Goal: Communication & Community: Participate in discussion

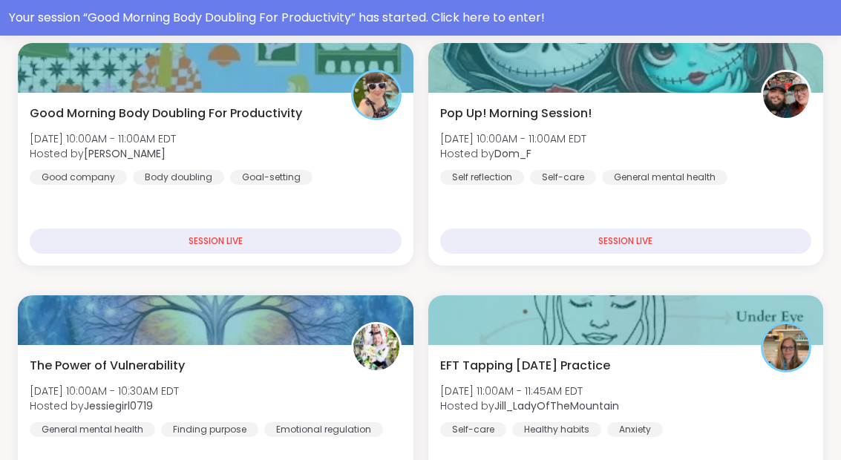
scroll to position [366, 0]
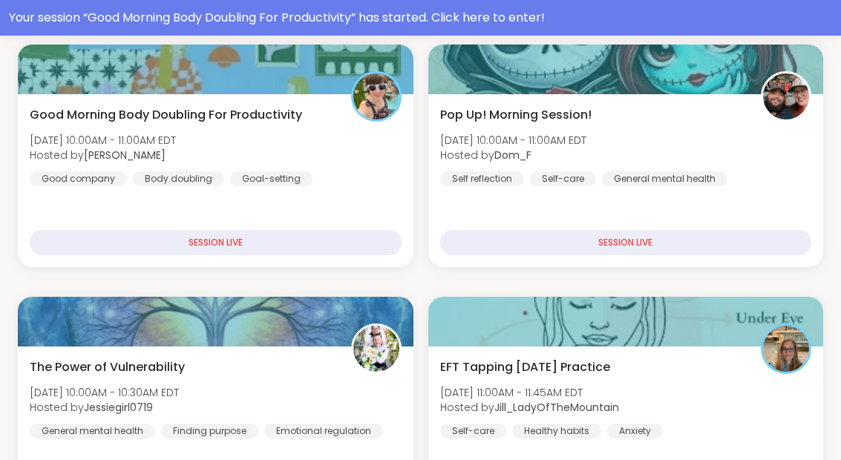
click at [324, 158] on div "Good Morning Body Doubling For Productivity [DATE] 10:00AM - 11:00AM EDT Hosted…" at bounding box center [216, 146] width 372 height 80
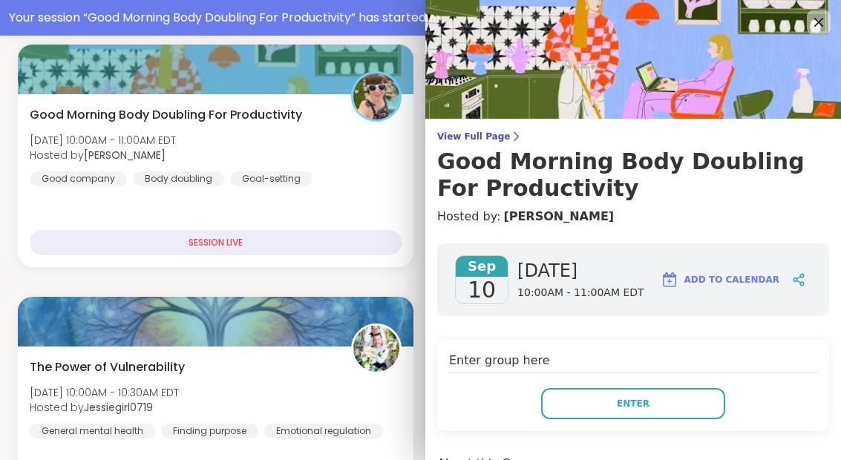
click at [661, 407] on button "Enter" at bounding box center [633, 403] width 184 height 31
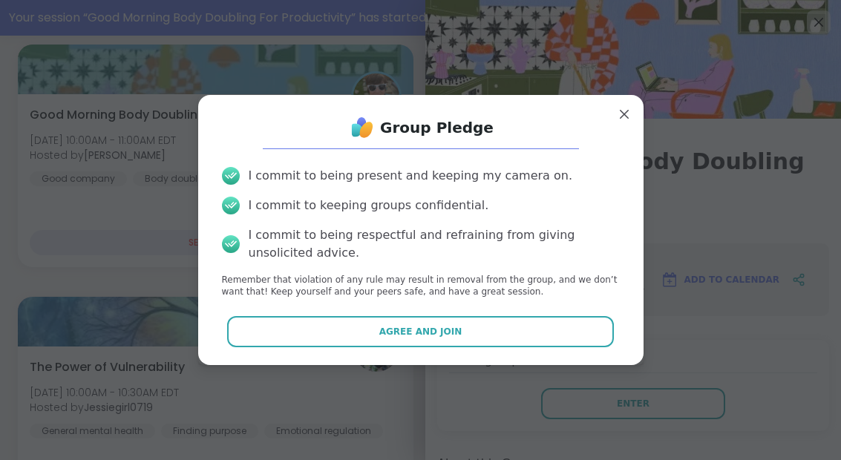
click at [537, 328] on button "Agree and Join" at bounding box center [420, 331] width 387 height 31
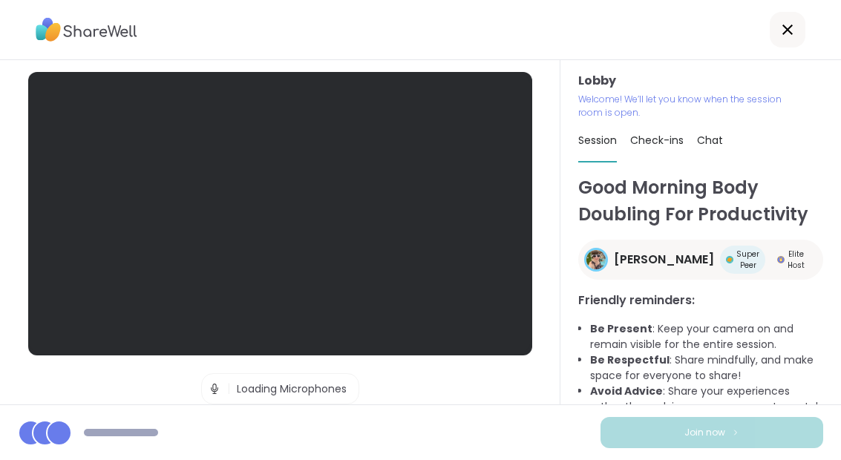
scroll to position [28, 0]
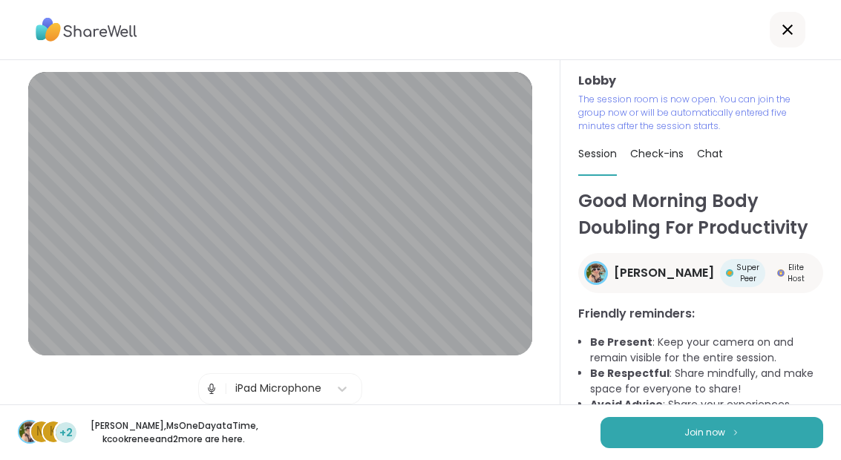
click at [736, 428] on img at bounding box center [735, 432] width 9 height 8
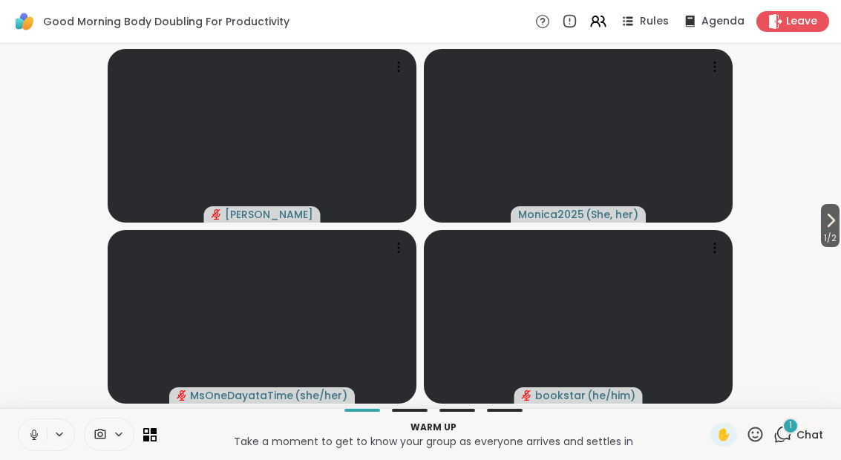
click at [796, 435] on div "1 Chat" at bounding box center [798, 435] width 50 height 24
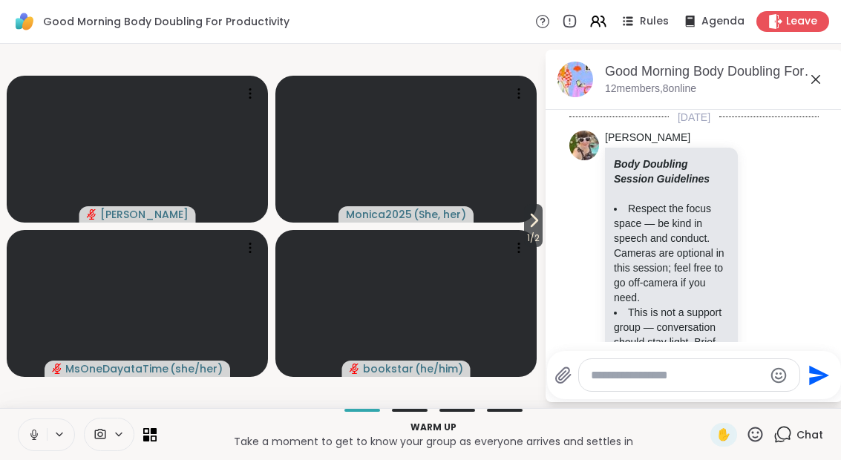
scroll to position [751, 0]
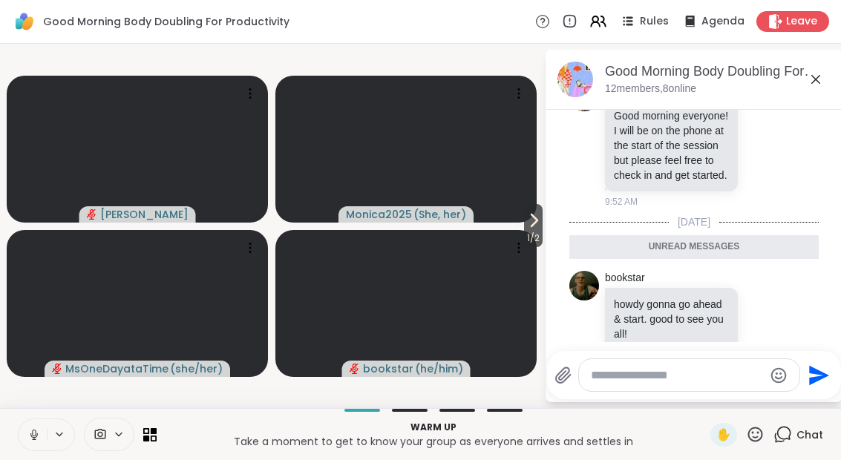
click at [40, 438] on icon at bounding box center [33, 434] width 13 height 13
click at [659, 380] on textarea "Type your message" at bounding box center [677, 375] width 173 height 15
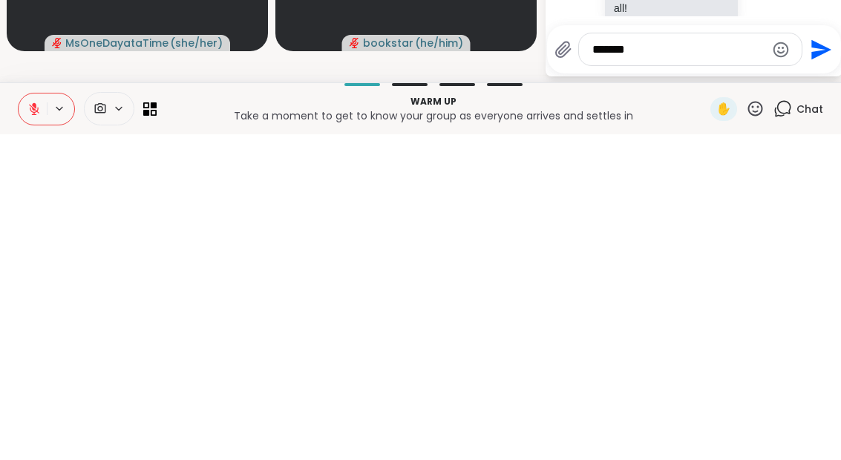
click at [697, 345] on div at bounding box center [696, 349] width 291 height 9
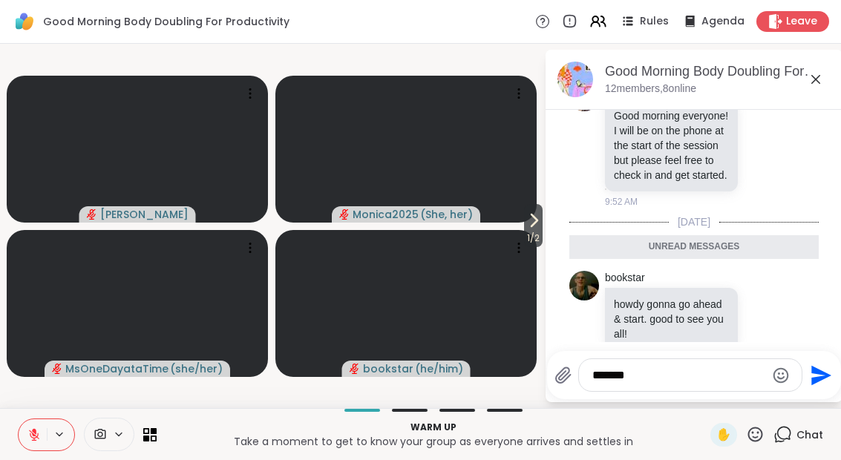
click at [687, 381] on textarea "*******" at bounding box center [678, 375] width 173 height 15
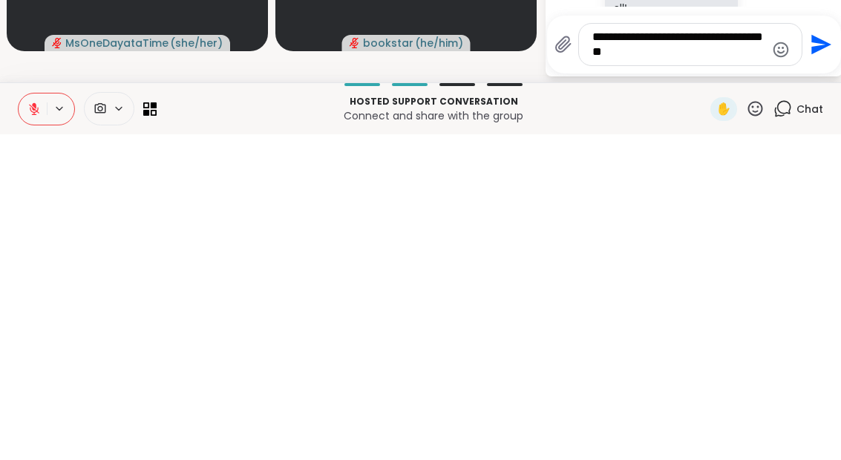
type textarea "**********"
click at [829, 354] on button "Send" at bounding box center [818, 370] width 33 height 33
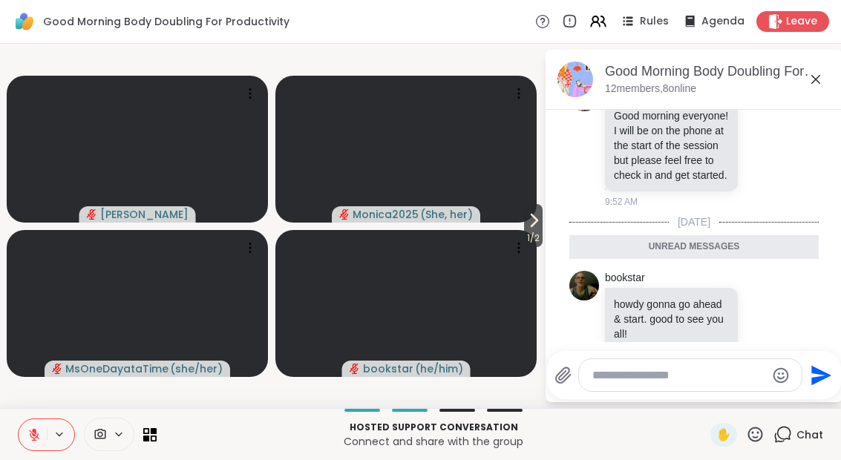
scroll to position [810, 0]
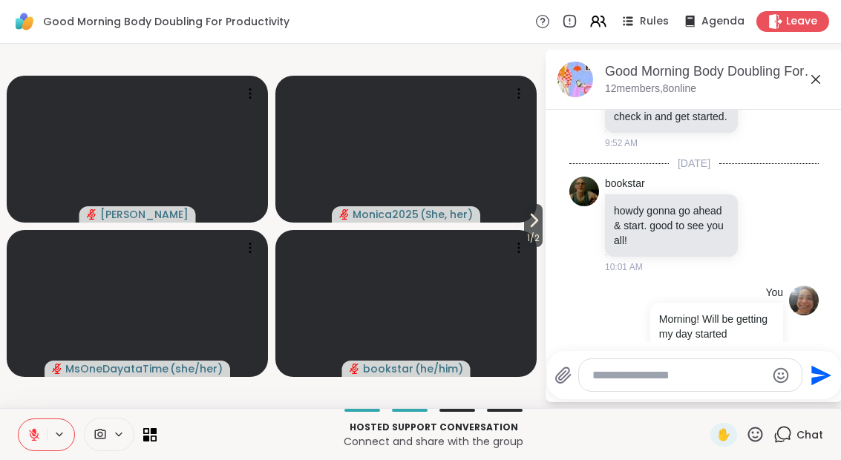
click at [812, 83] on icon at bounding box center [815, 79] width 9 height 9
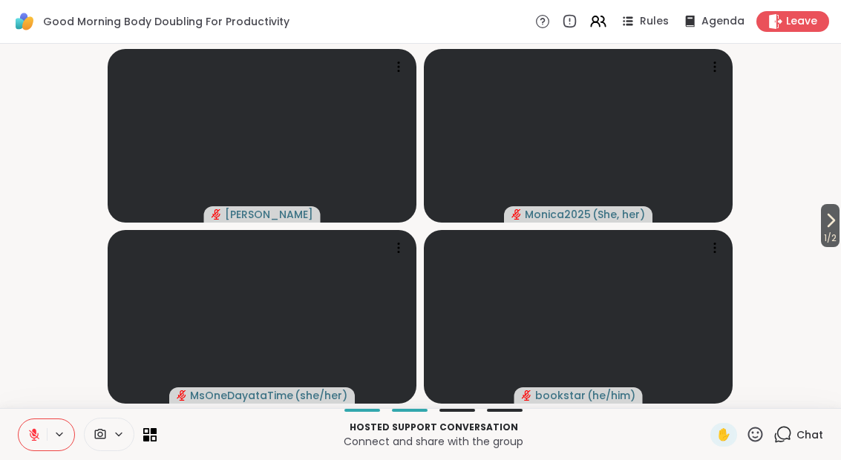
click at [793, 446] on div "Chat" at bounding box center [798, 435] width 50 height 24
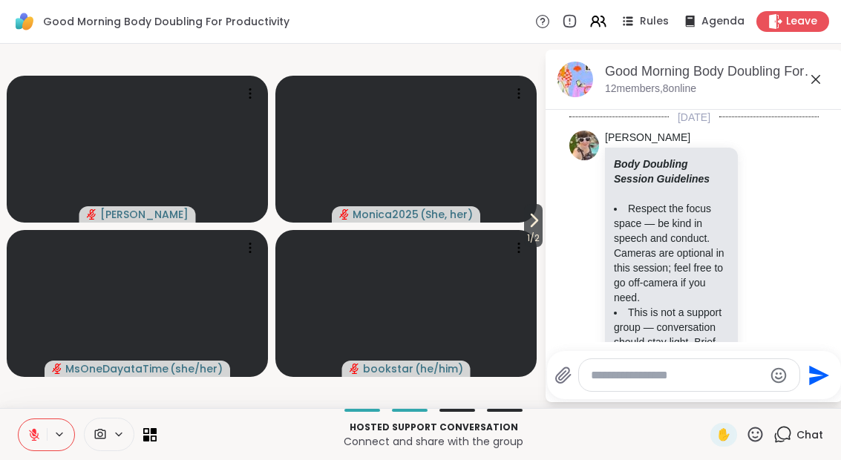
scroll to position [795, 0]
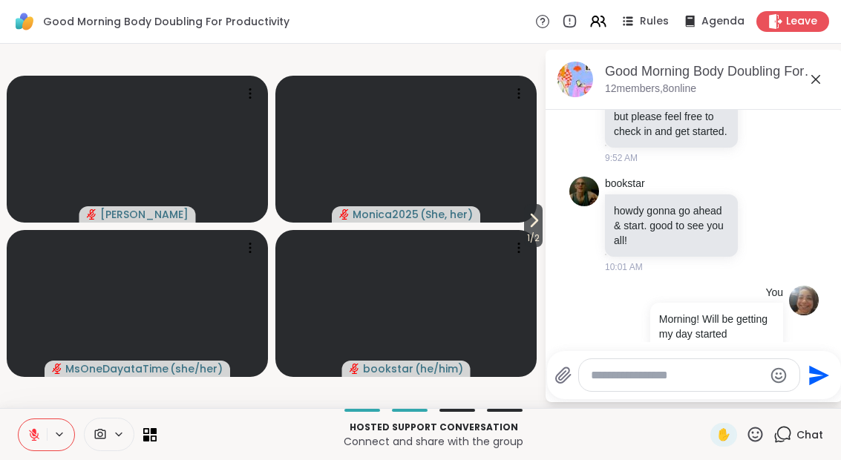
click at [524, 230] on span "1 / 2" at bounding box center [533, 238] width 19 height 18
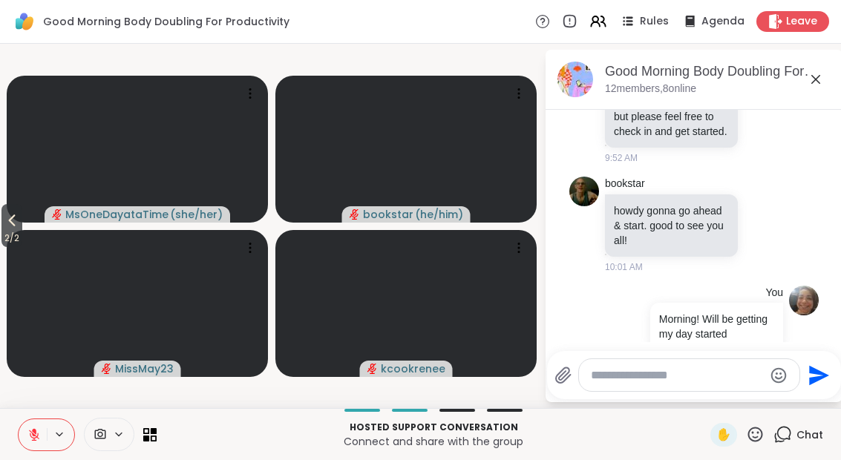
click at [4, 224] on button "2 / 2" at bounding box center [11, 225] width 21 height 43
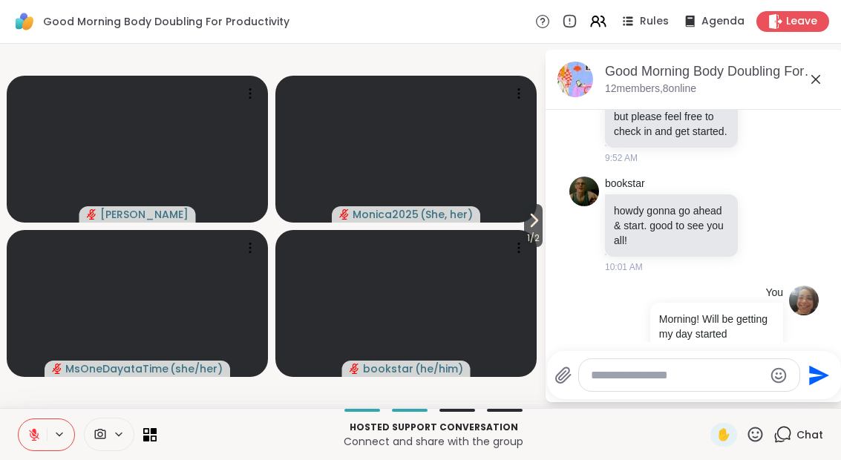
click at [534, 226] on icon at bounding box center [534, 221] width 18 height 18
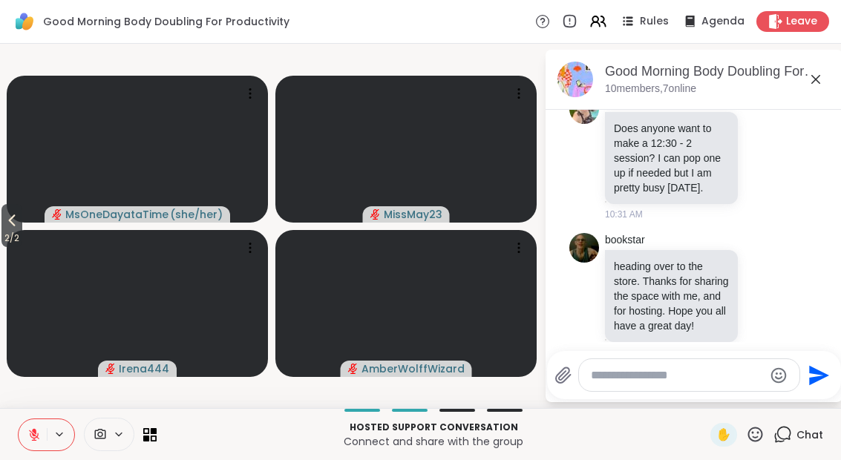
scroll to position [2045, 0]
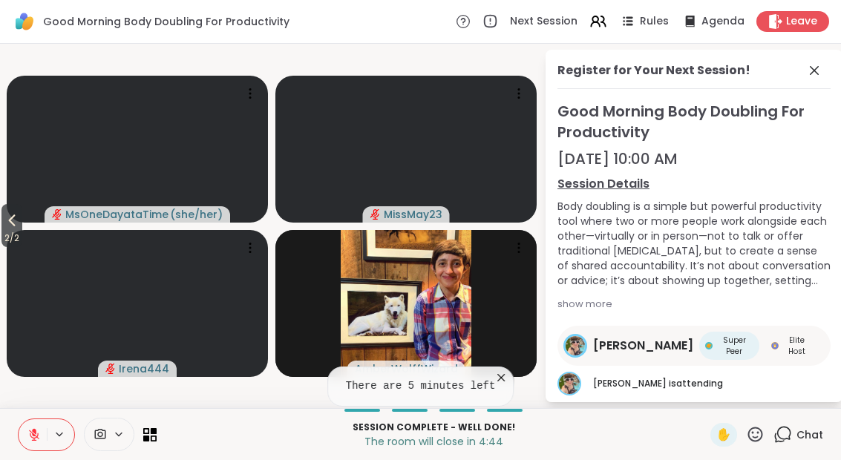
click at [817, 78] on icon at bounding box center [814, 71] width 18 height 18
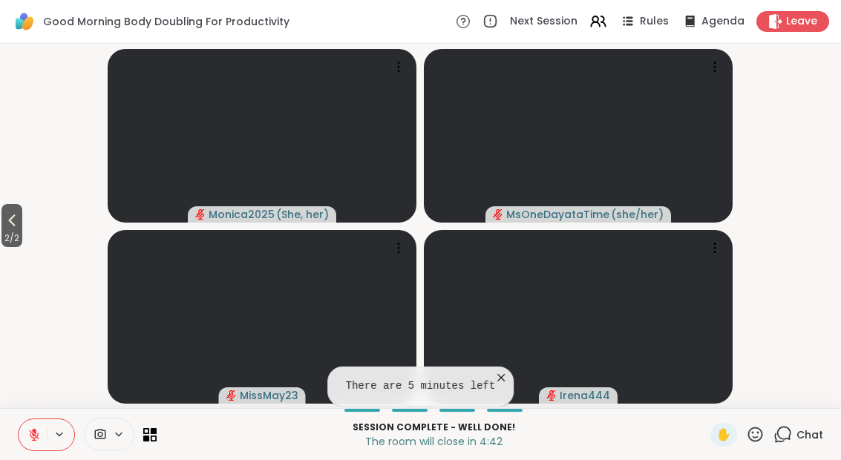
click at [784, 441] on icon at bounding box center [780, 438] width 10 height 10
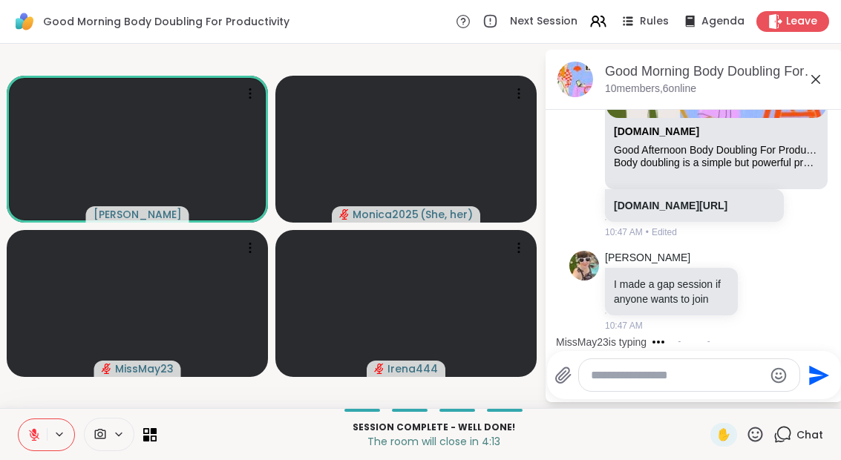
scroll to position [2487, 0]
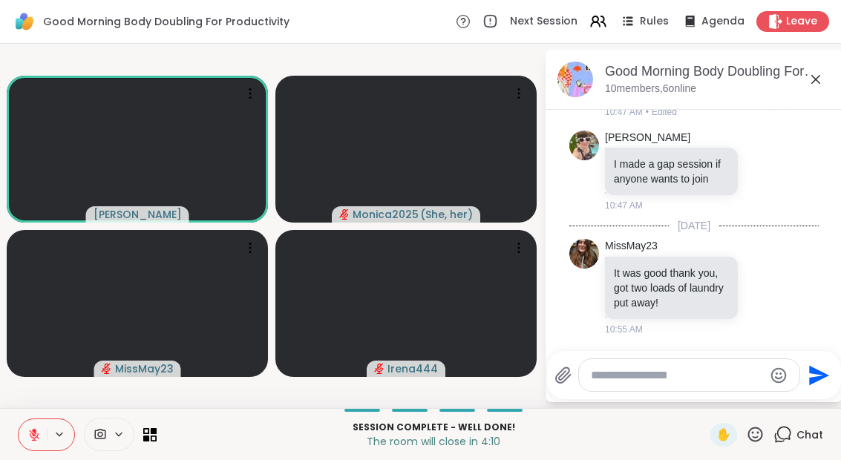
click at [33, 446] on button at bounding box center [33, 434] width 28 height 31
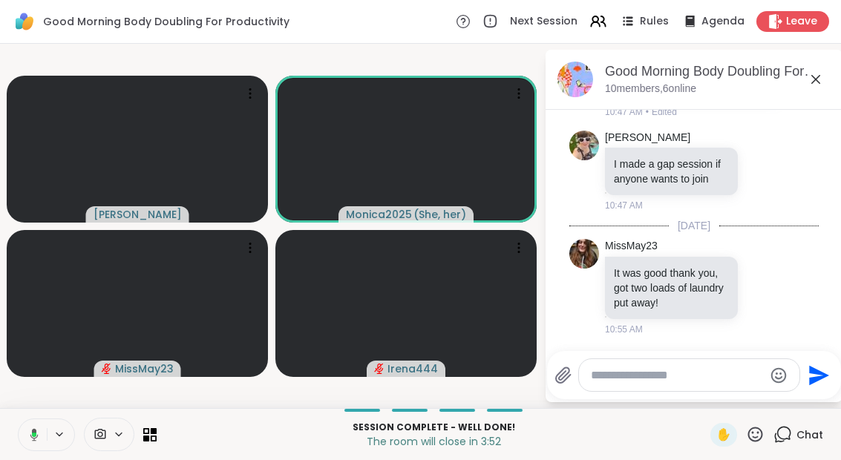
click at [29, 439] on icon at bounding box center [31, 434] width 13 height 13
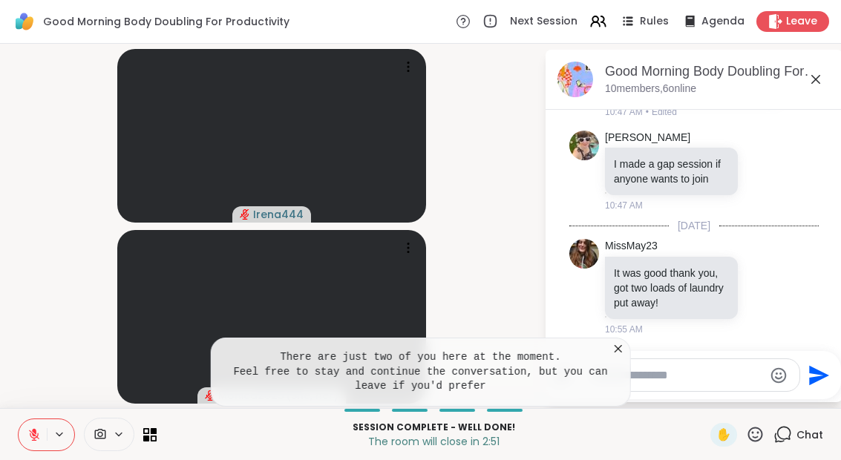
click at [799, 16] on span "Leave" at bounding box center [801, 21] width 31 height 15
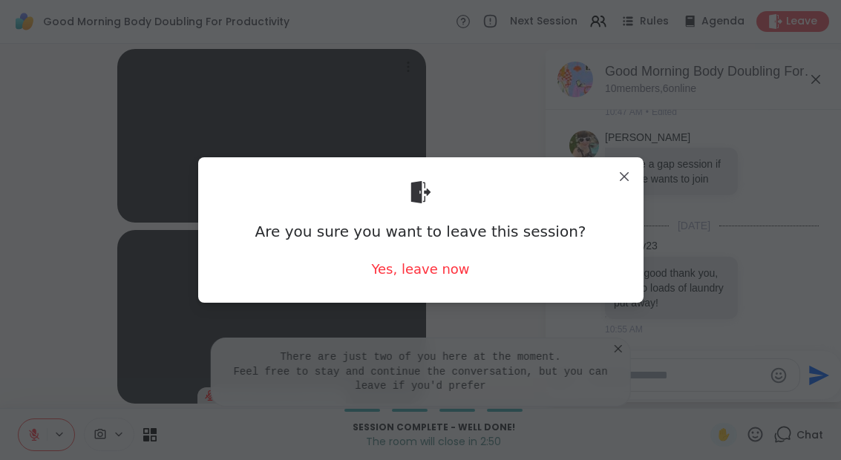
click at [459, 273] on div "Yes, leave now" at bounding box center [420, 269] width 98 height 19
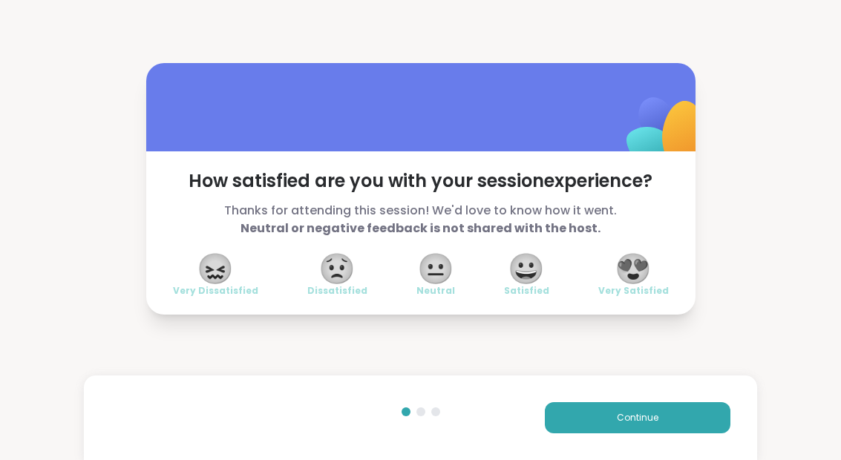
click at [523, 280] on span "😀" at bounding box center [526, 268] width 37 height 27
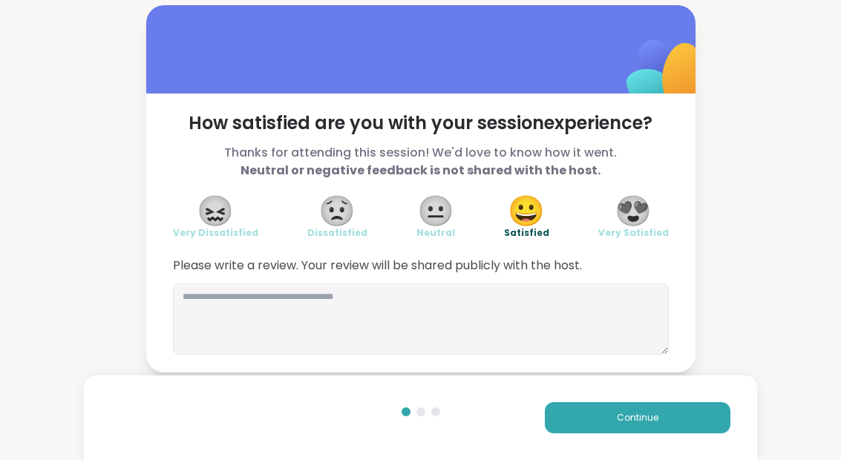
click at [665, 404] on button "Continue" at bounding box center [638, 417] width 186 height 31
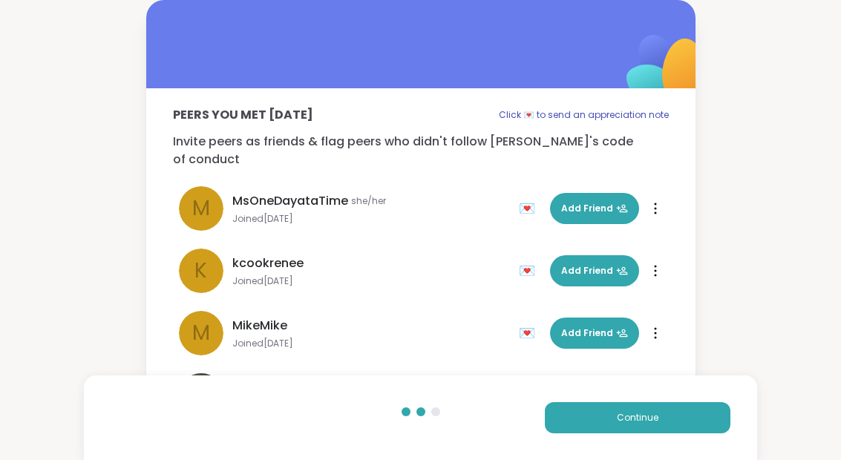
click at [665, 404] on button "Continue" at bounding box center [638, 417] width 186 height 31
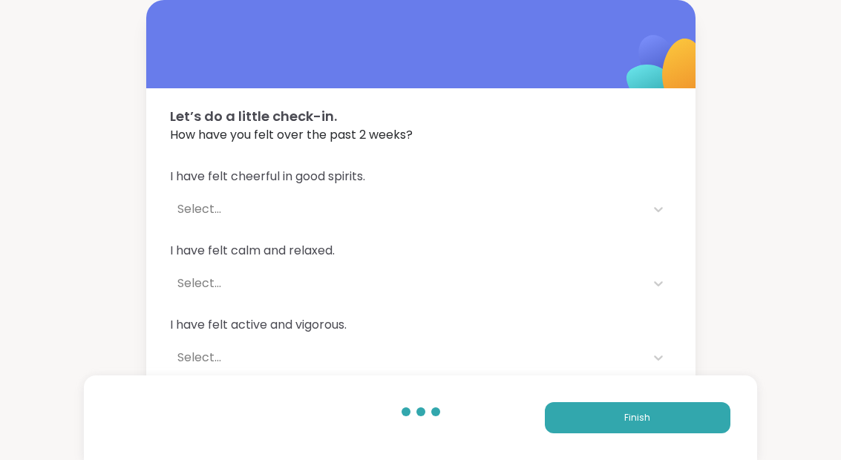
click at [670, 416] on button "Finish" at bounding box center [638, 417] width 186 height 31
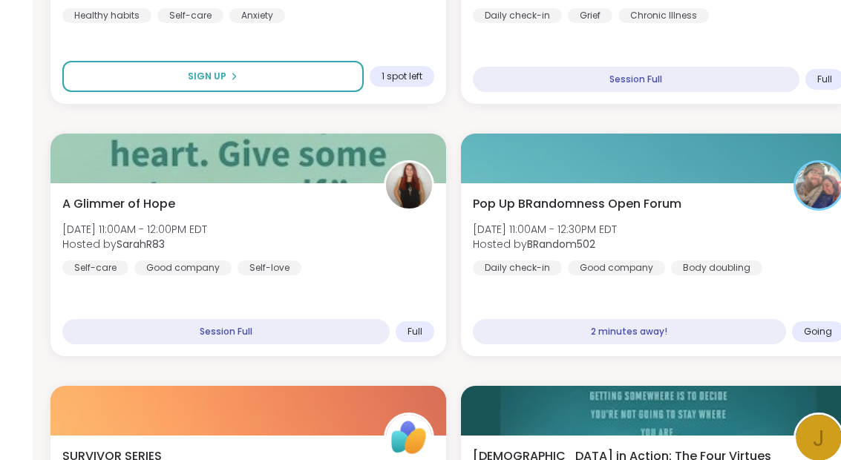
scroll to position [747, 0]
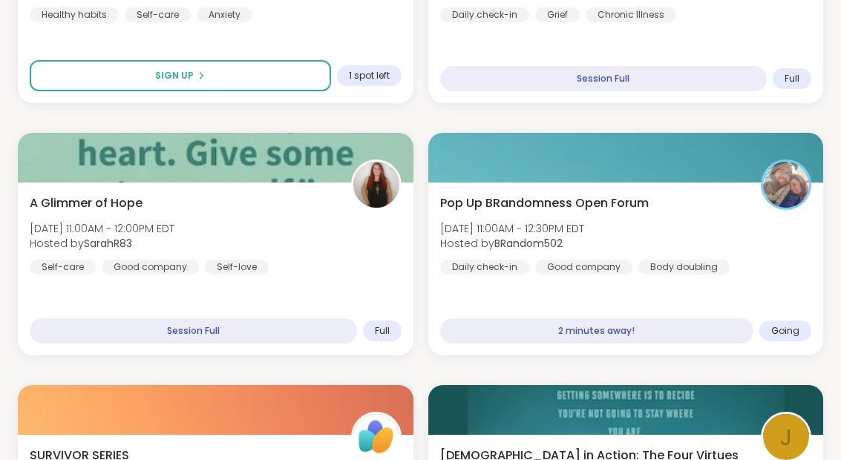
click at [728, 217] on div "Pop Up BRandomness Open Forum Wed, Sep 10 | 11:00AM - 12:30PM EDT Hosted by BRa…" at bounding box center [626, 234] width 372 height 80
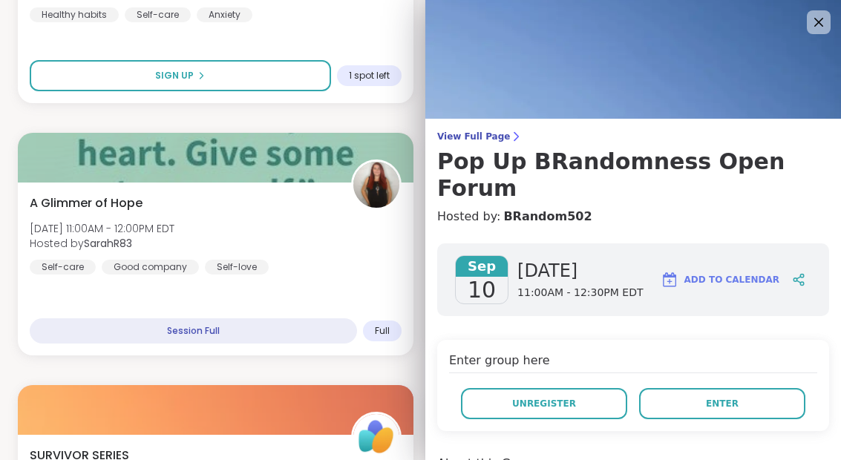
click at [743, 389] on button "Enter" at bounding box center [722, 403] width 166 height 31
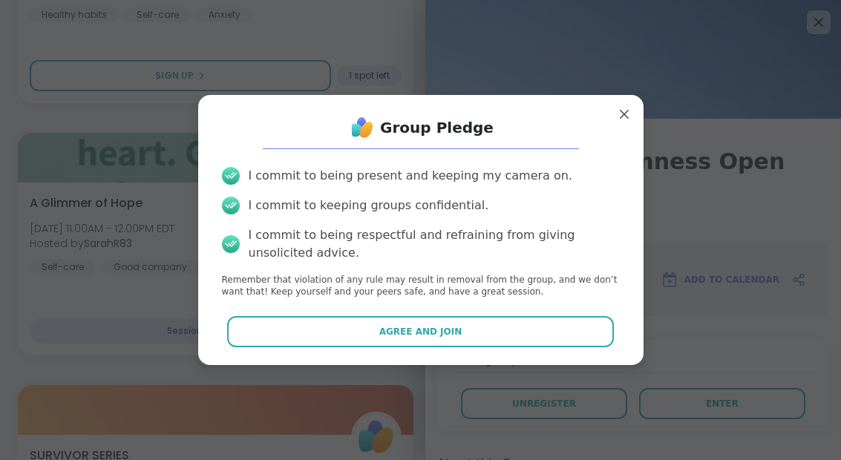
click at [586, 347] on button "Agree and Join" at bounding box center [420, 331] width 387 height 31
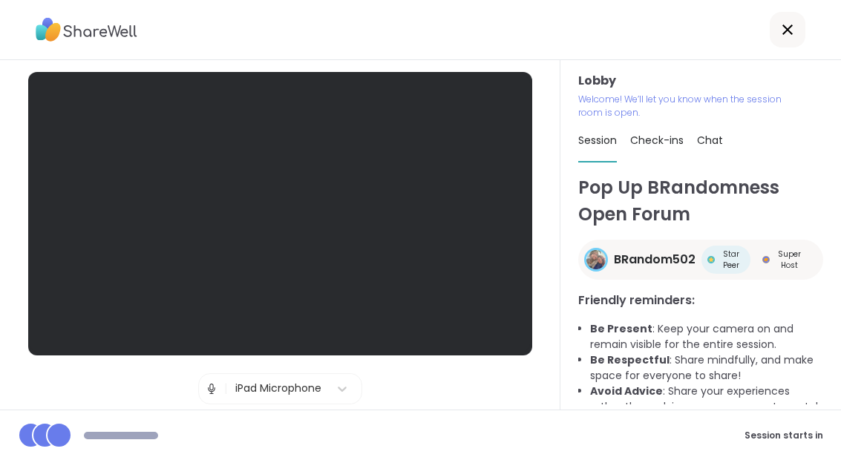
scroll to position [28, 0]
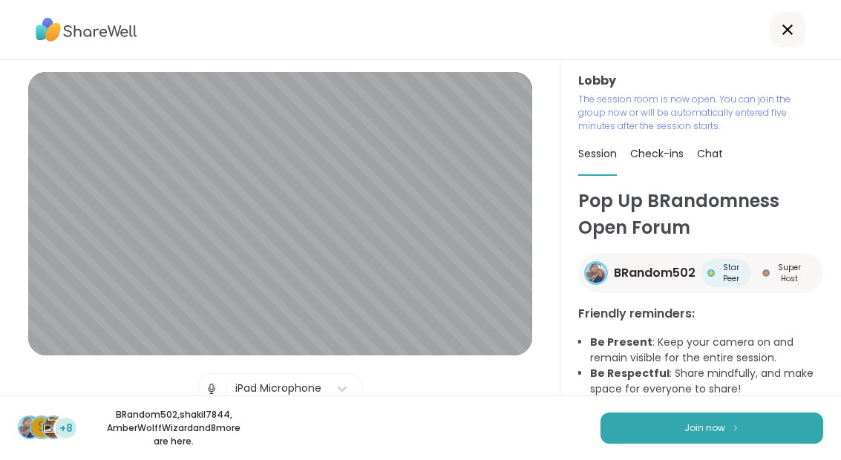
click at [710, 419] on button "Join now" at bounding box center [711, 428] width 223 height 31
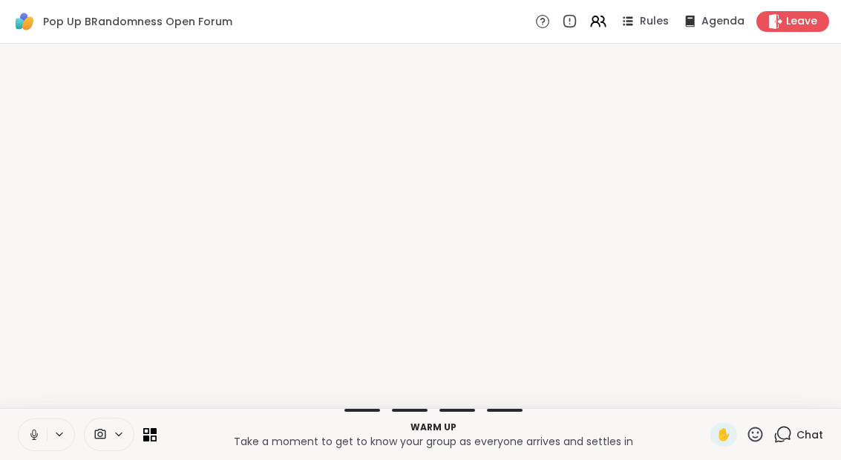
scroll to position [0, 0]
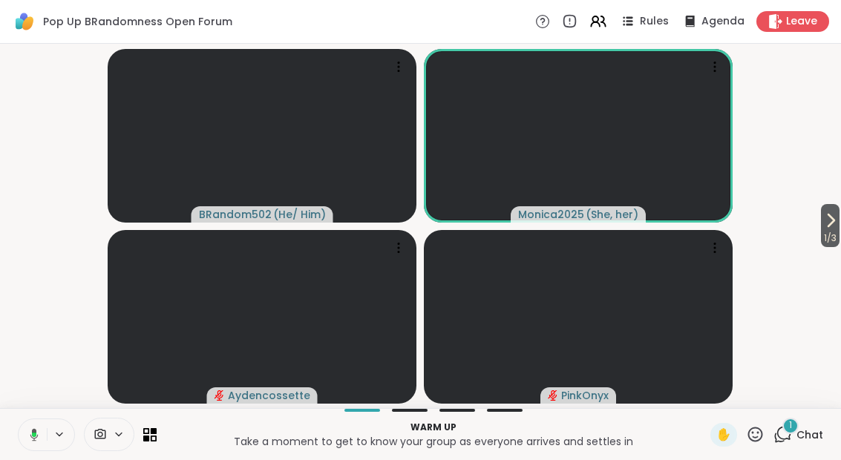
click at [43, 450] on button at bounding box center [31, 434] width 30 height 31
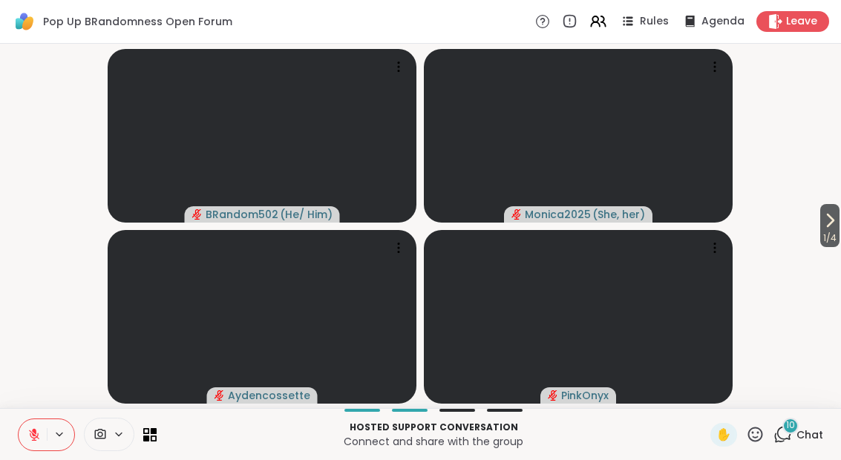
click at [834, 228] on icon at bounding box center [830, 221] width 18 height 18
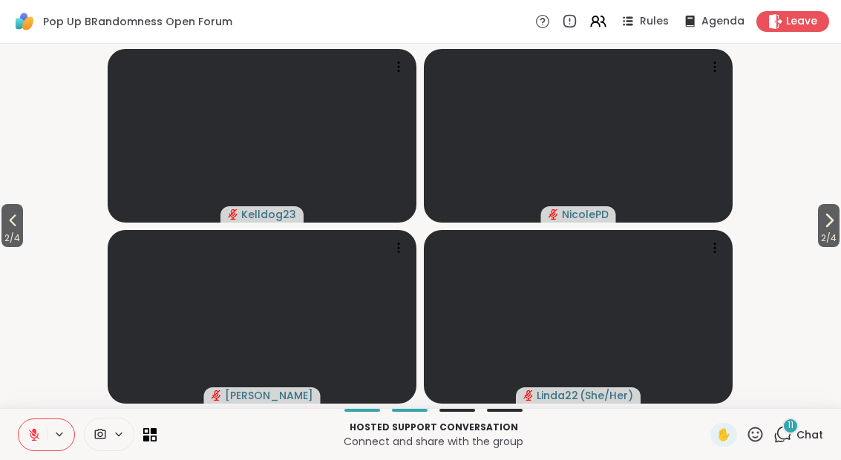
click at [829, 235] on span "2 / 4" at bounding box center [829, 238] width 22 height 18
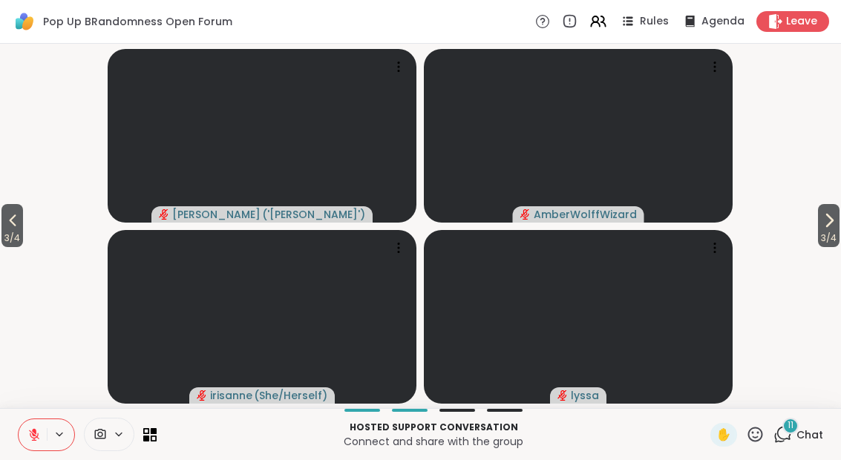
click at [833, 237] on span "3 / 4" at bounding box center [829, 238] width 22 height 18
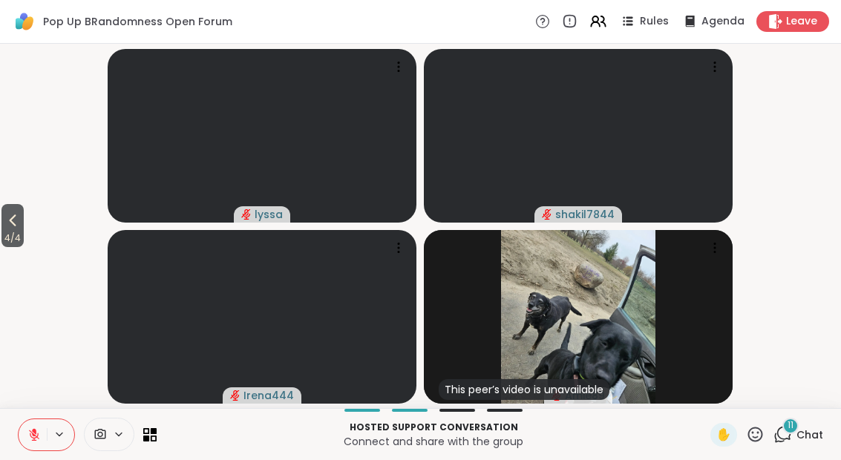
click at [24, 234] on span "4 / 4" at bounding box center [12, 238] width 22 height 18
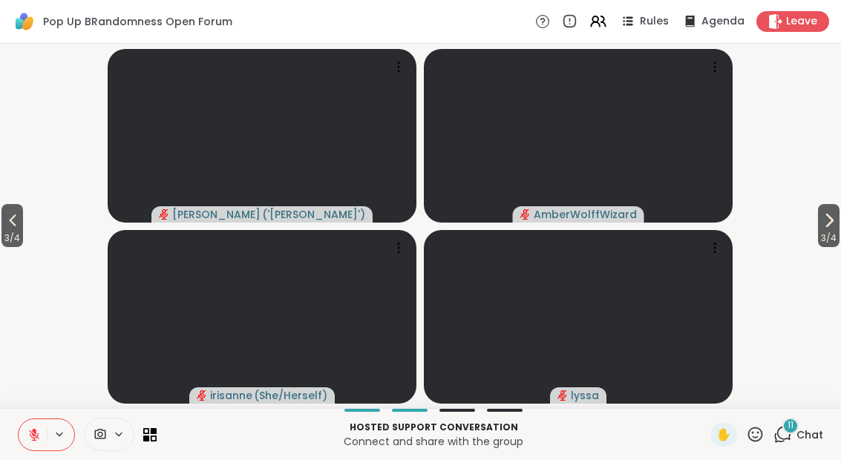
click at [18, 232] on span "3 / 4" at bounding box center [12, 238] width 22 height 18
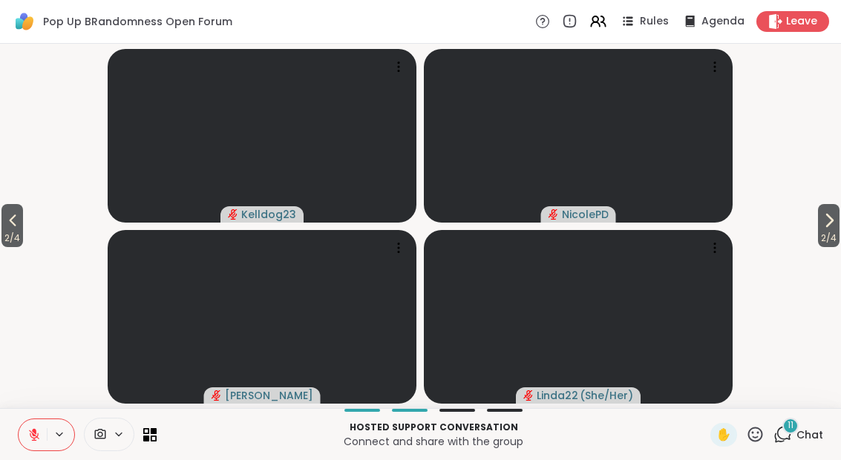
click at [794, 442] on div "11 Chat" at bounding box center [798, 435] width 50 height 24
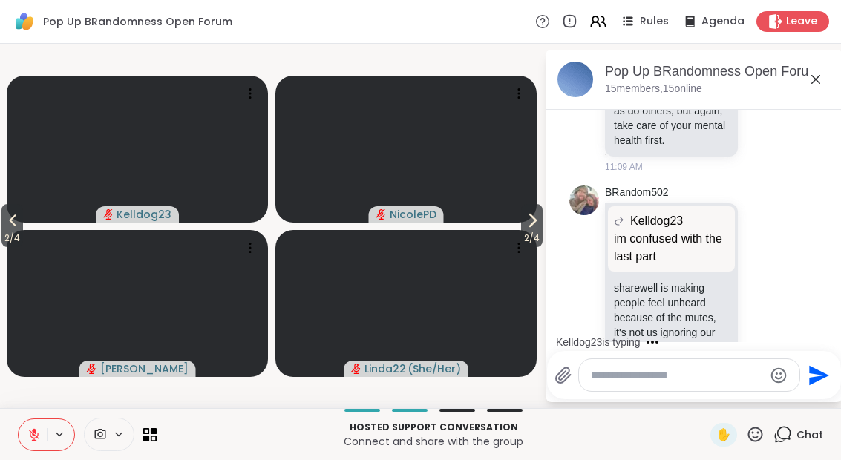
scroll to position [3160, 0]
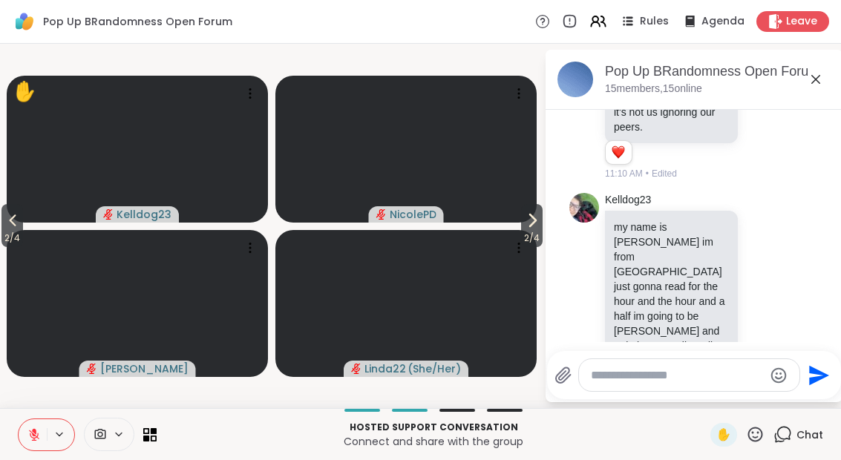
click at [19, 228] on icon at bounding box center [13, 221] width 18 height 18
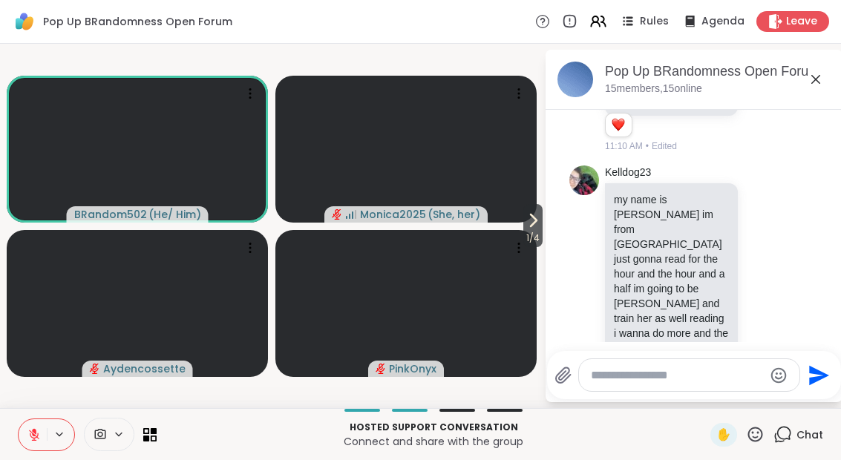
scroll to position [3202, 0]
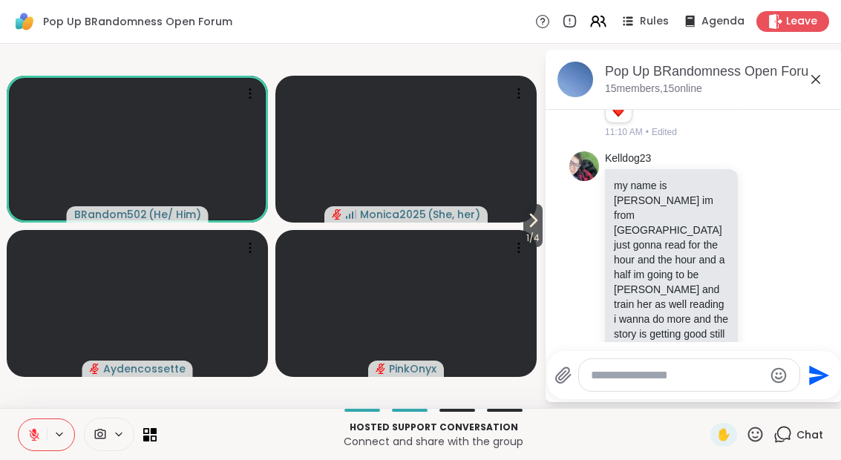
click at [537, 220] on icon at bounding box center [533, 221] width 18 height 18
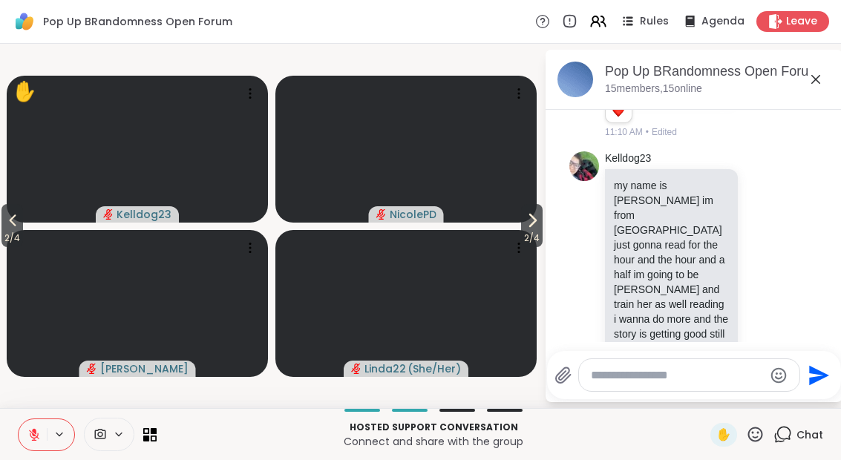
click at [813, 86] on icon at bounding box center [816, 80] width 18 height 18
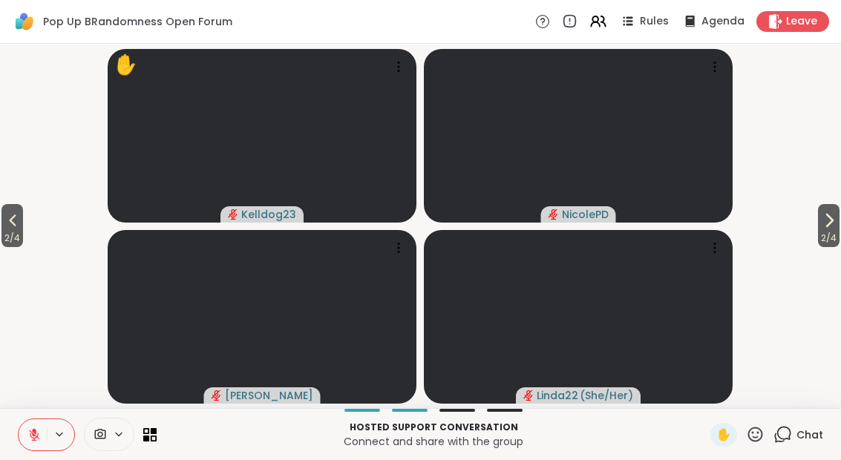
click at [365, 454] on div "Hosted support conversation Connect and share with the group ✋ Chat" at bounding box center [420, 434] width 841 height 52
click at [14, 236] on span "2 / 4" at bounding box center [12, 238] width 22 height 18
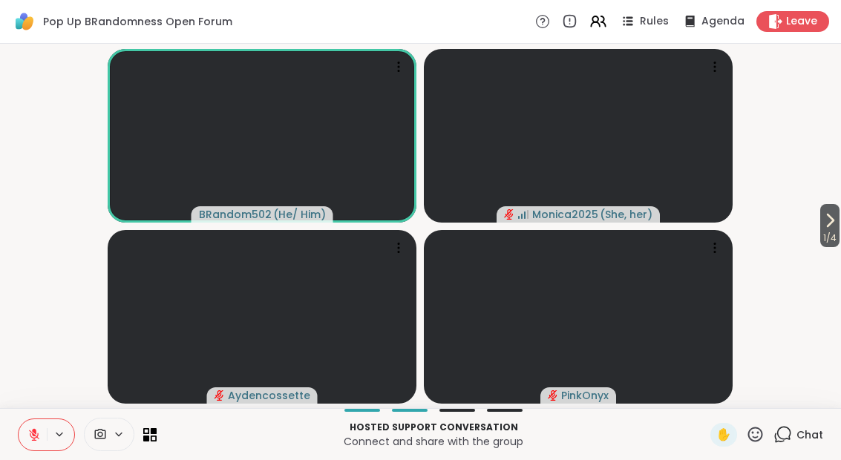
click at [838, 228] on button "1 / 4" at bounding box center [829, 225] width 19 height 43
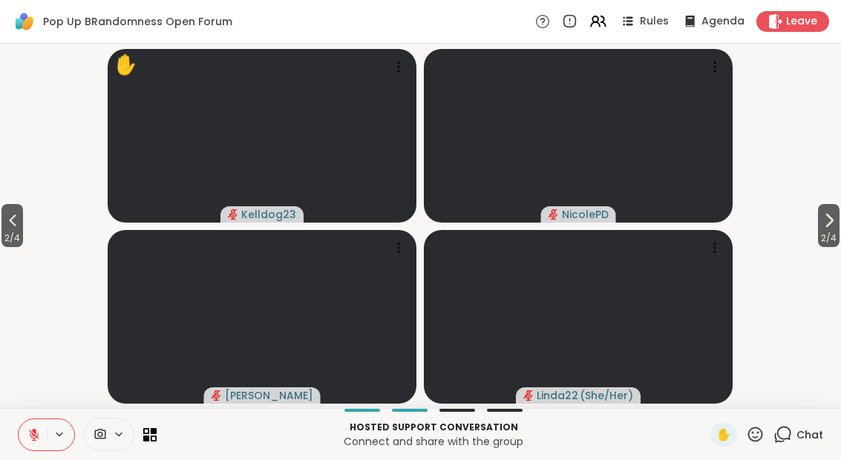
click at [818, 240] on span "2 / 4" at bounding box center [829, 238] width 22 height 18
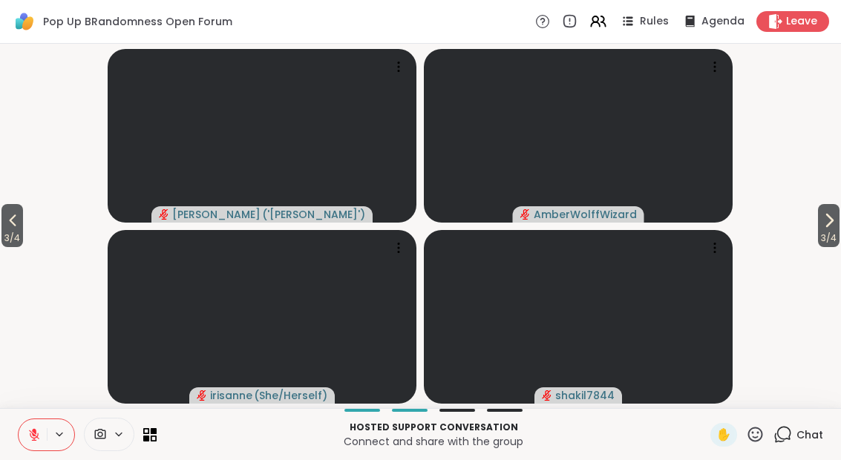
click at [827, 229] on icon at bounding box center [829, 221] width 18 height 18
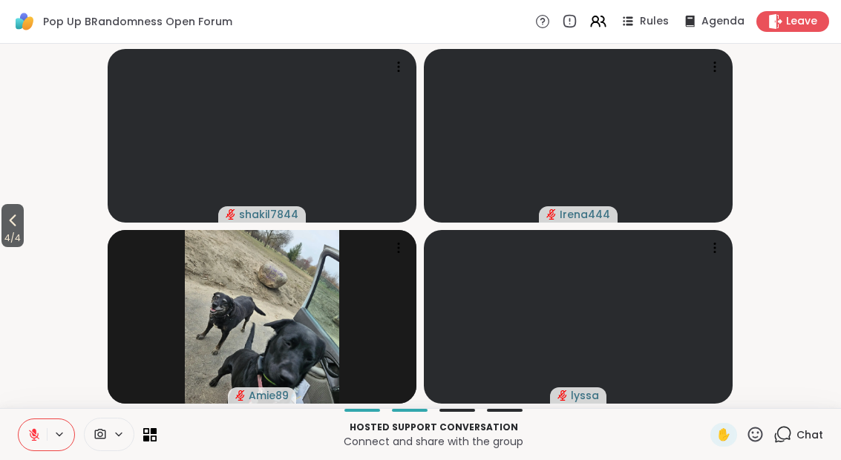
click at [13, 228] on icon at bounding box center [13, 221] width 18 height 18
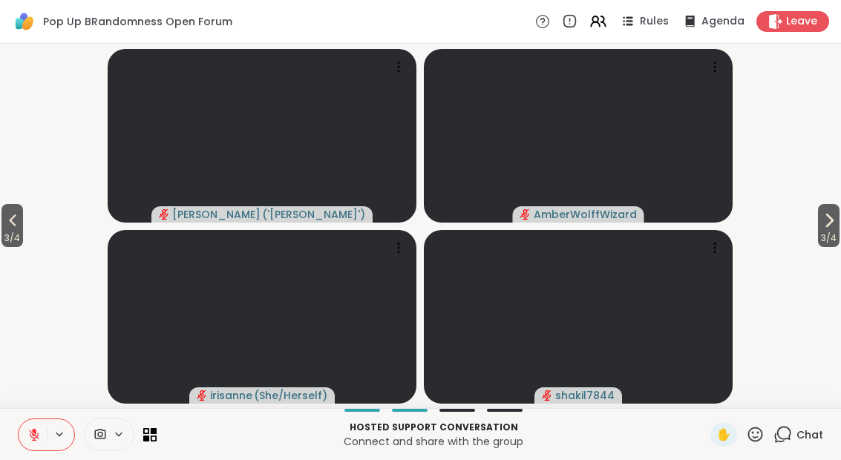
click at [828, 235] on span "3 / 4" at bounding box center [829, 238] width 22 height 18
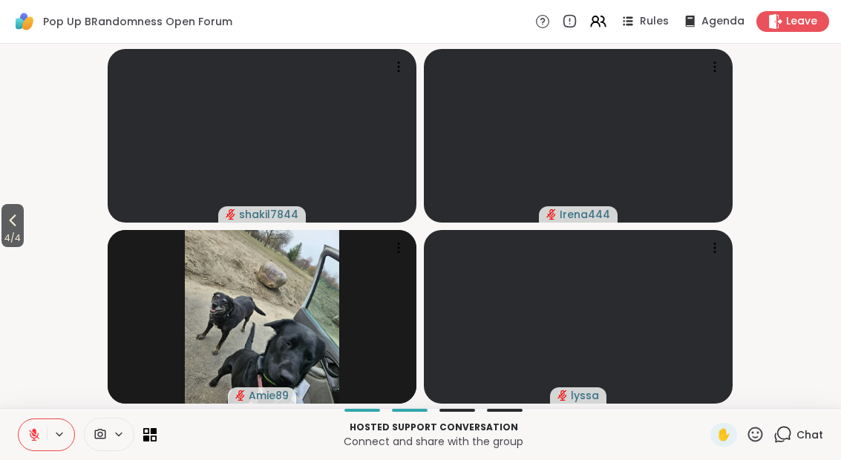
click at [9, 231] on span "4 / 4" at bounding box center [12, 238] width 22 height 18
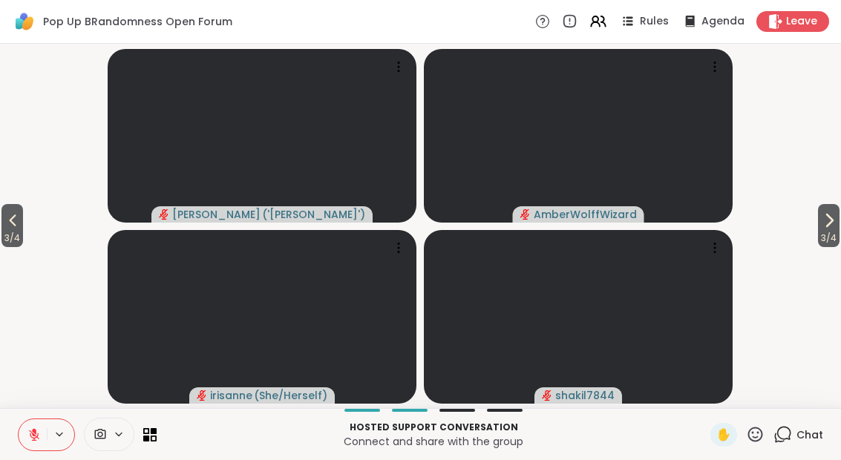
click at [4, 234] on span "3 / 4" at bounding box center [12, 238] width 22 height 18
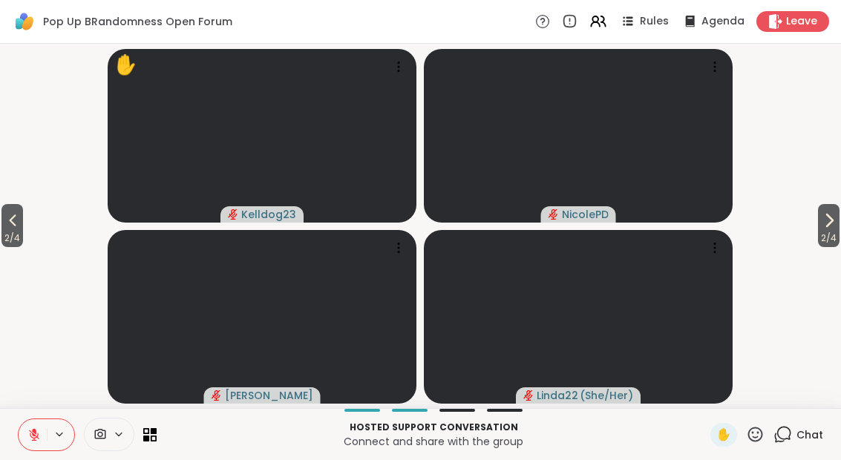
click at [16, 221] on icon at bounding box center [13, 221] width 18 height 18
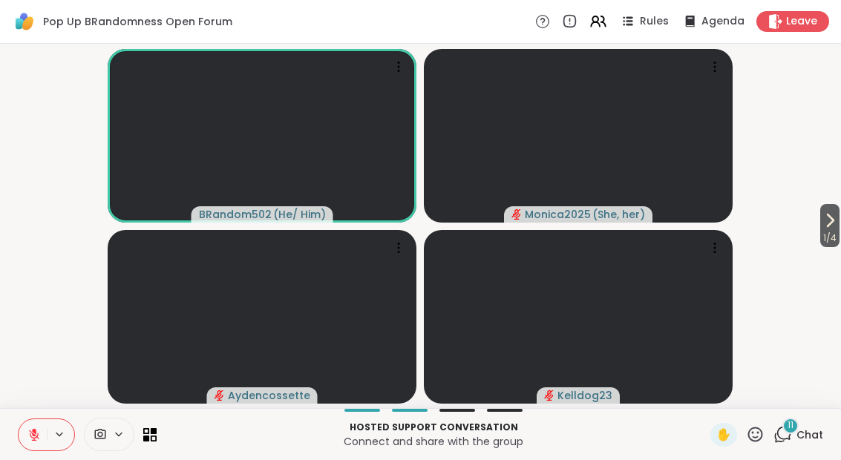
click at [837, 229] on button "1 / 4" at bounding box center [829, 225] width 19 height 43
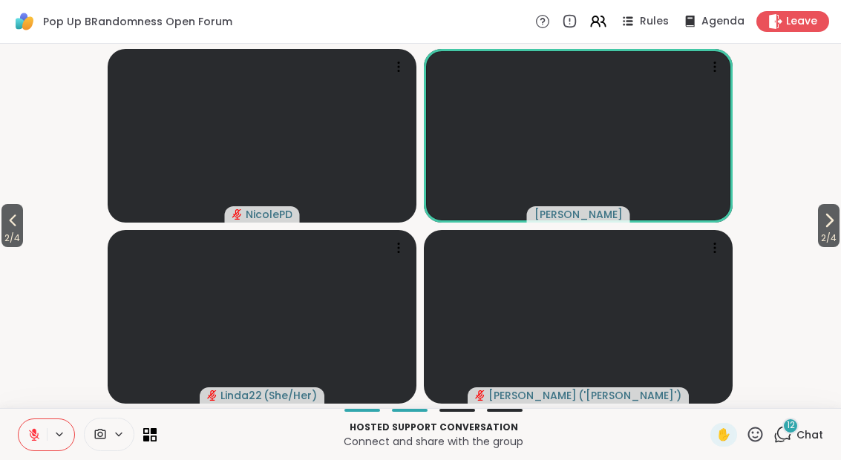
click at [838, 223] on button "2 / 4" at bounding box center [829, 225] width 22 height 43
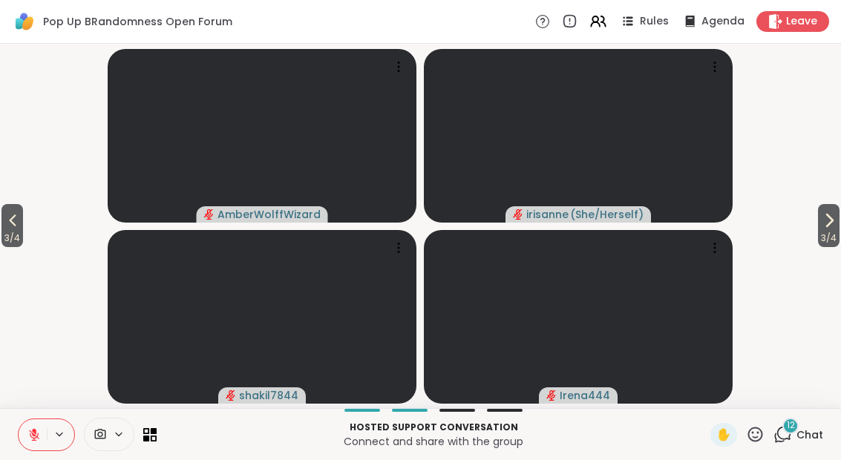
click at [830, 231] on span "3 / 4" at bounding box center [829, 238] width 22 height 18
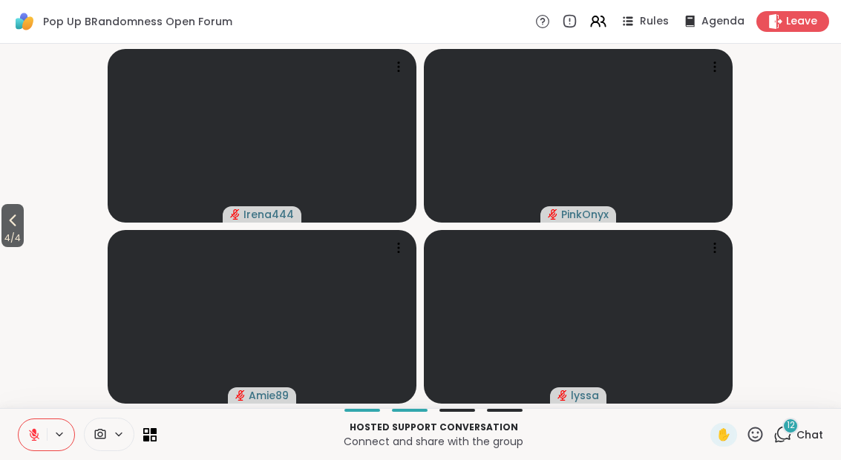
click at [13, 235] on span "4 / 4" at bounding box center [12, 238] width 22 height 18
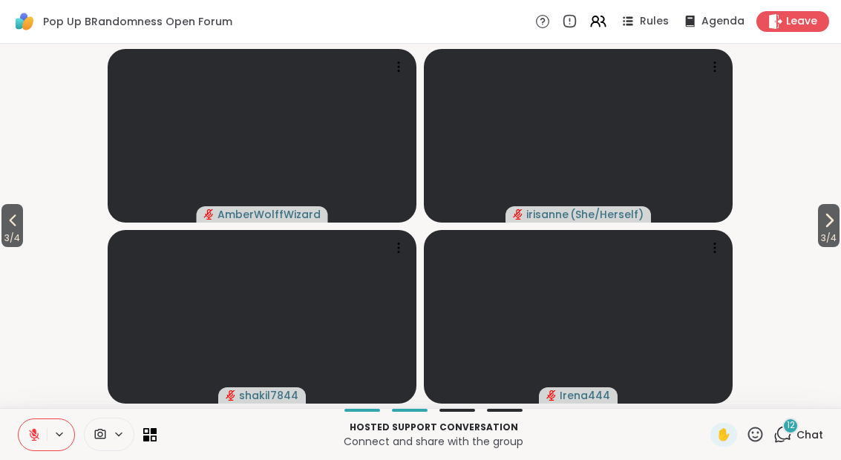
click at [2, 222] on button "3 / 4" at bounding box center [12, 225] width 22 height 43
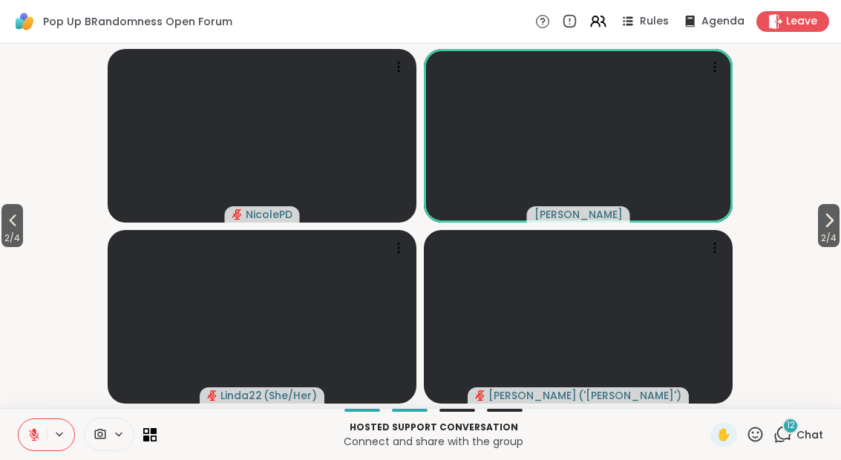
click at [12, 227] on icon at bounding box center [13, 221] width 18 height 18
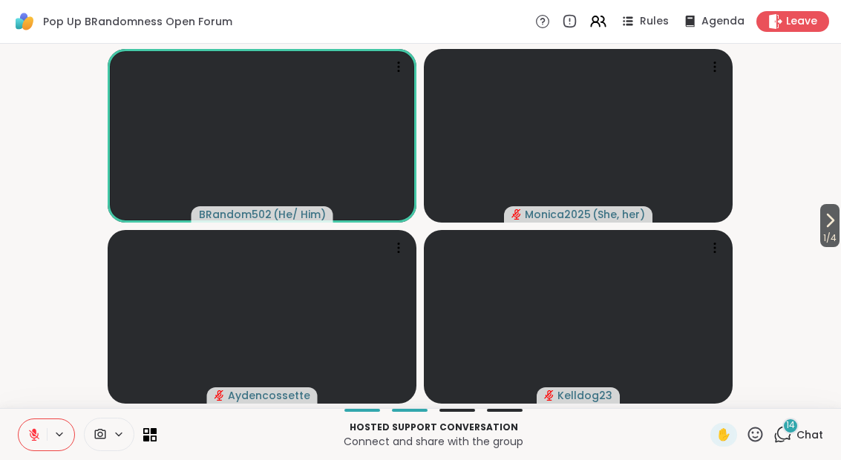
click at [27, 425] on button at bounding box center [33, 434] width 28 height 31
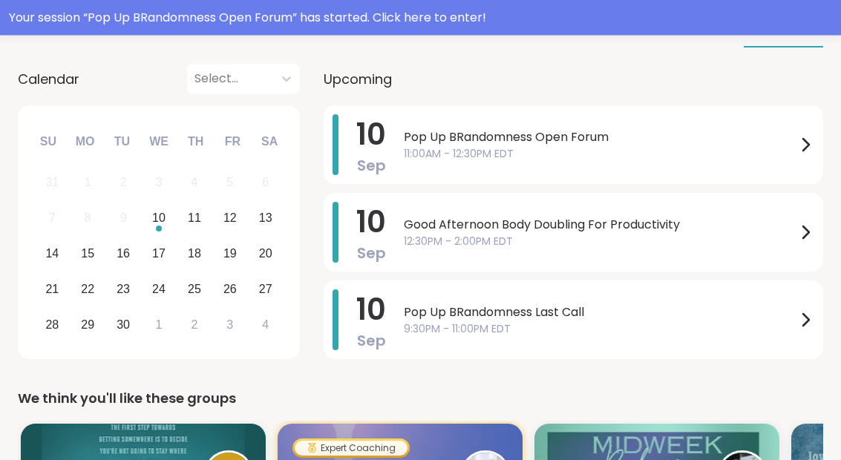
scroll to position [232, 0]
click at [581, 159] on span "11:00AM - 12:30PM EDT" at bounding box center [600, 154] width 393 height 16
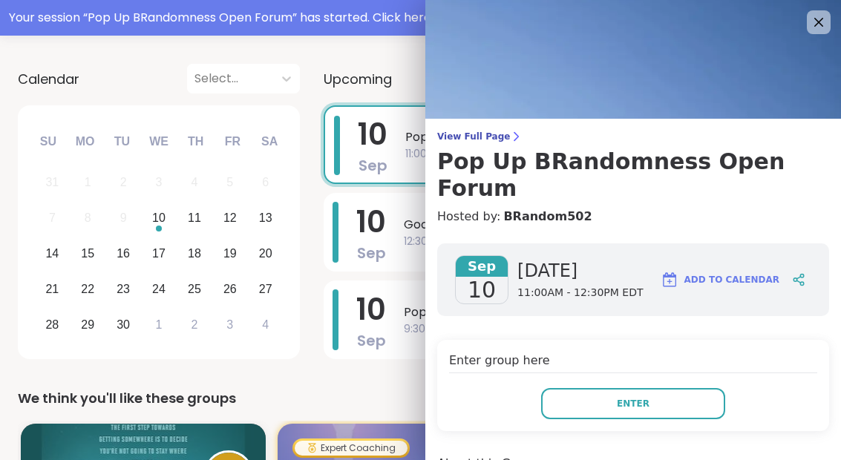
click at [672, 388] on button "Enter" at bounding box center [633, 403] width 184 height 31
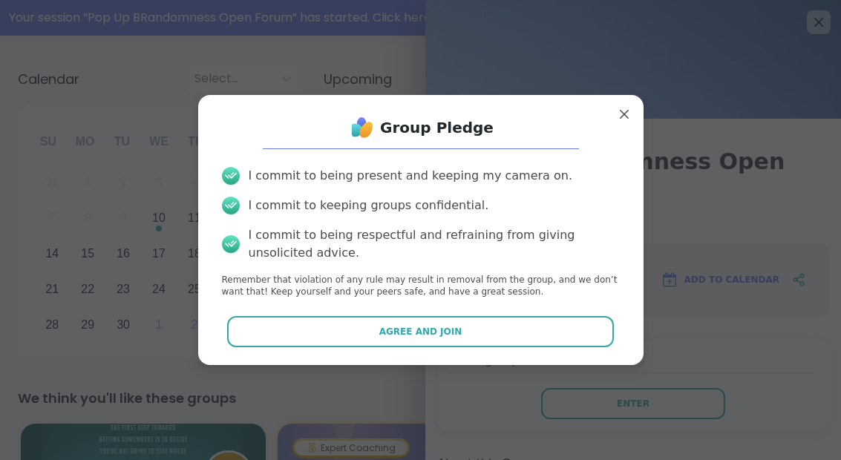
click at [555, 347] on button "Agree and Join" at bounding box center [420, 331] width 387 height 31
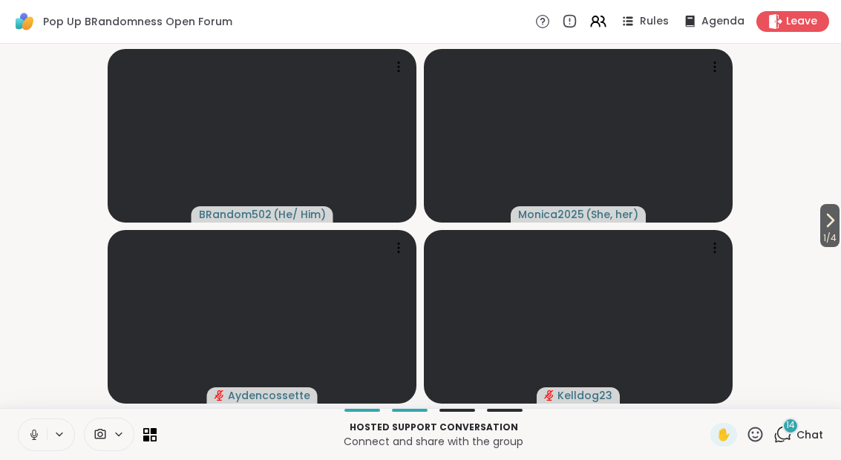
click at [33, 419] on button at bounding box center [33, 434] width 28 height 31
